Goal: Submit feedback/report problem

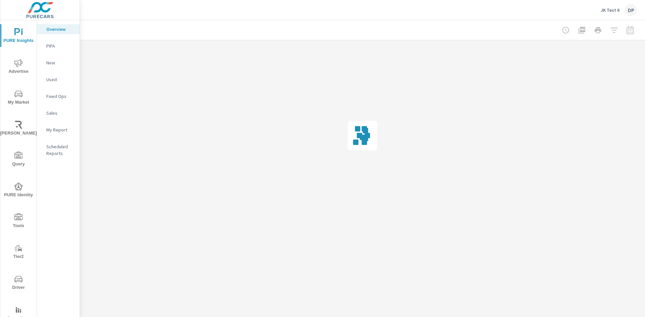
scroll to position [23, 0]
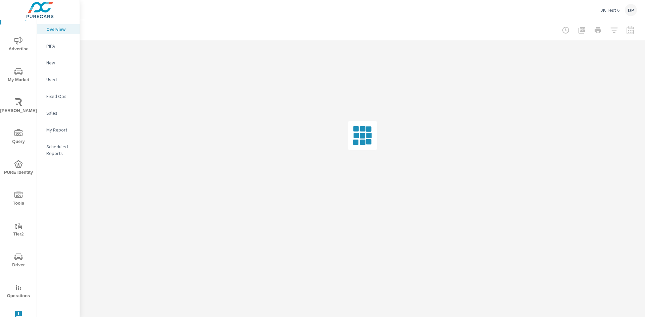
click at [17, 314] on icon "nav menu" at bounding box center [18, 314] width 7 height 7
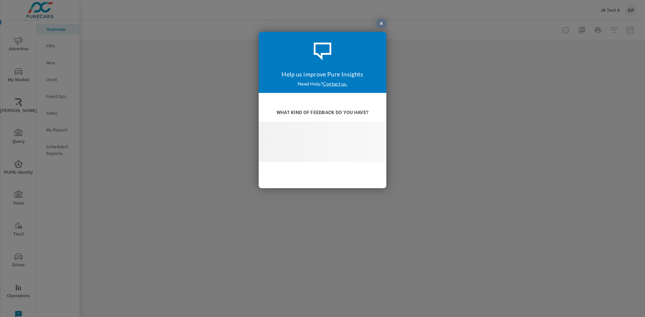
scroll to position [0, 0]
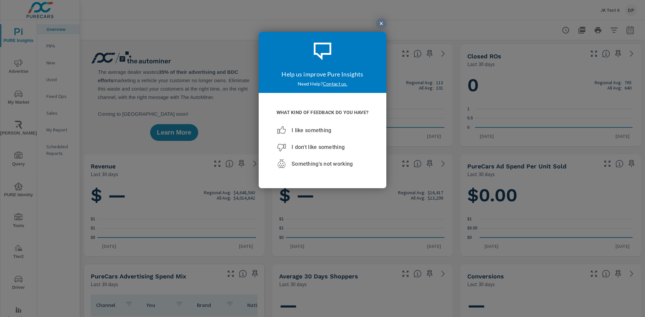
scroll to position [0, 0]
click at [322, 164] on span "Something's not working" at bounding box center [322, 164] width 61 height 6
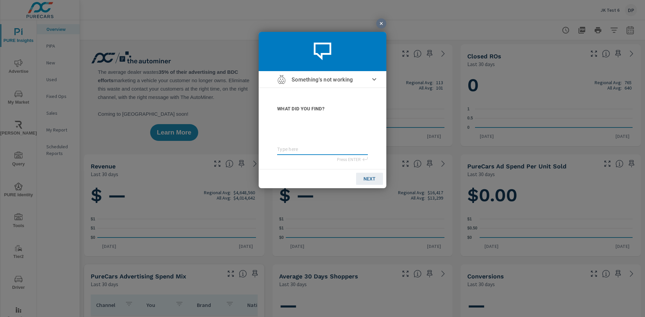
click at [322, 150] on textarea at bounding box center [322, 149] width 91 height 6
type textarea "test02"
click at [369, 178] on span "NEXT" at bounding box center [369, 178] width 12 height 5
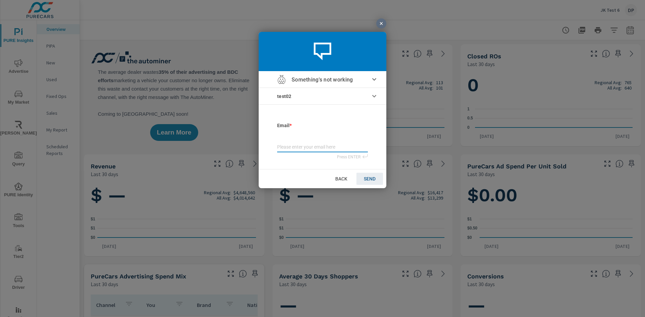
click at [322, 149] on input "email" at bounding box center [322, 147] width 91 height 7
type input "[EMAIL_ADDRESS][DOMAIN_NAME]"
click at [369, 178] on span "SEND" at bounding box center [370, 178] width 12 height 5
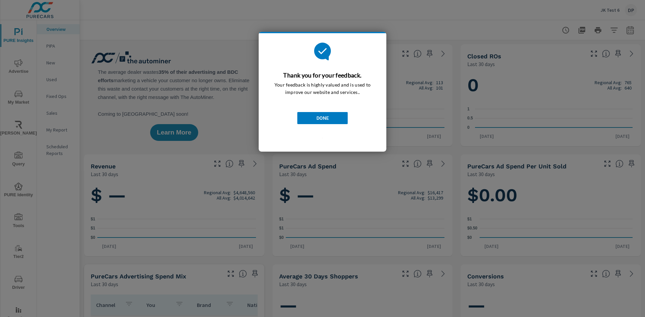
click at [322, 118] on span "DONE" at bounding box center [322, 117] width 12 height 5
